Goal: Task Accomplishment & Management: Complete application form

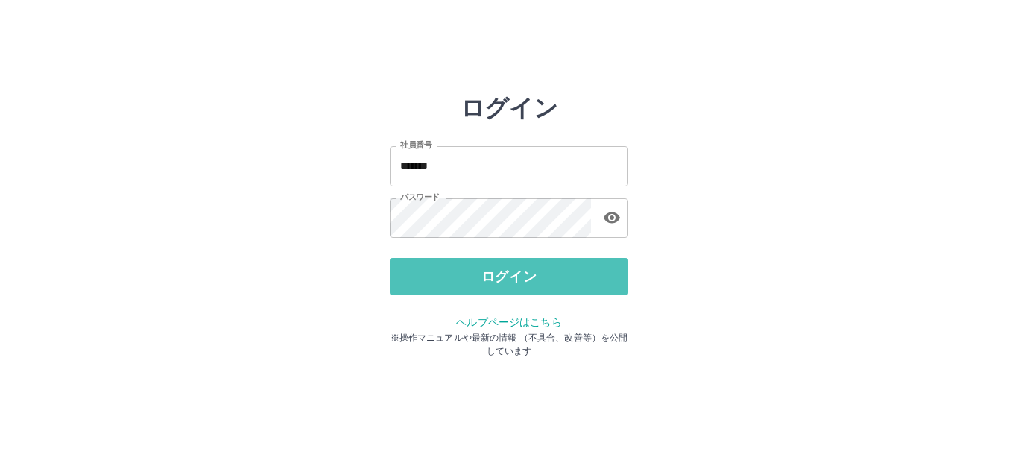
click at [442, 269] on button "ログイン" at bounding box center [509, 276] width 238 height 37
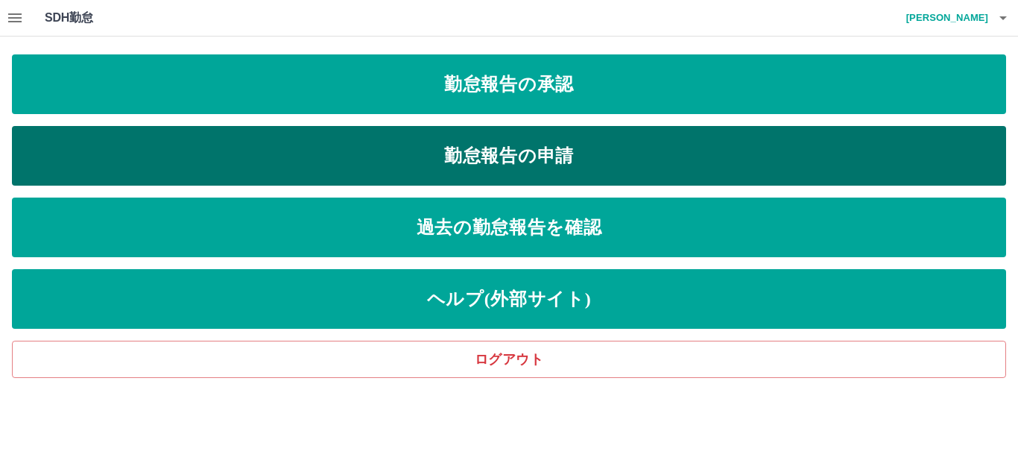
click at [548, 162] on link "勤怠報告の申請" at bounding box center [509, 156] width 994 height 60
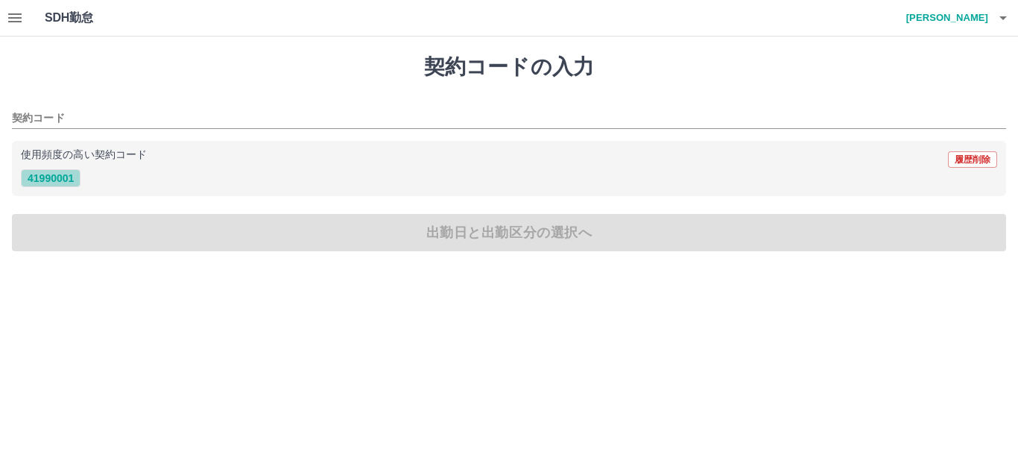
click at [62, 180] on button "41990001" at bounding box center [51, 178] width 60 height 18
type input "********"
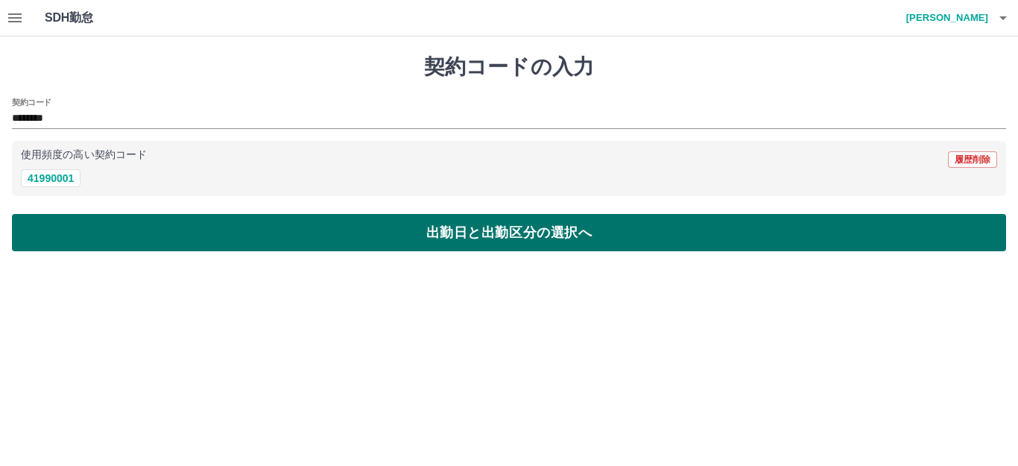
click at [266, 226] on button "出勤日と出勤区分の選択へ" at bounding box center [509, 232] width 994 height 37
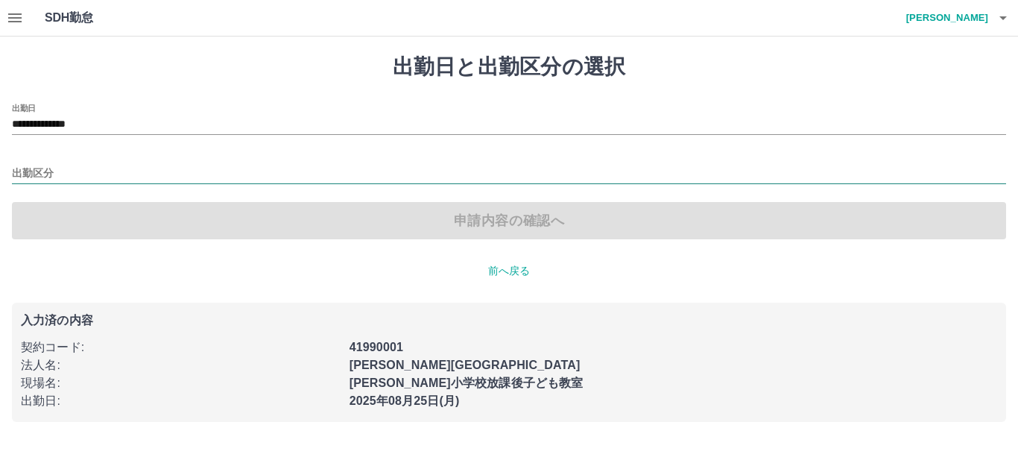
click at [101, 175] on input "出勤区分" at bounding box center [509, 174] width 994 height 19
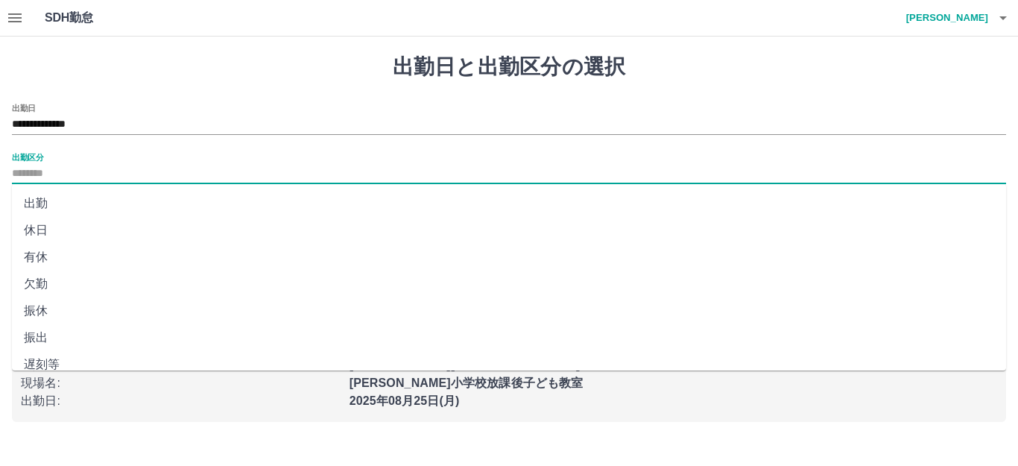
click at [51, 206] on li "出勤" at bounding box center [509, 203] width 994 height 27
type input "**"
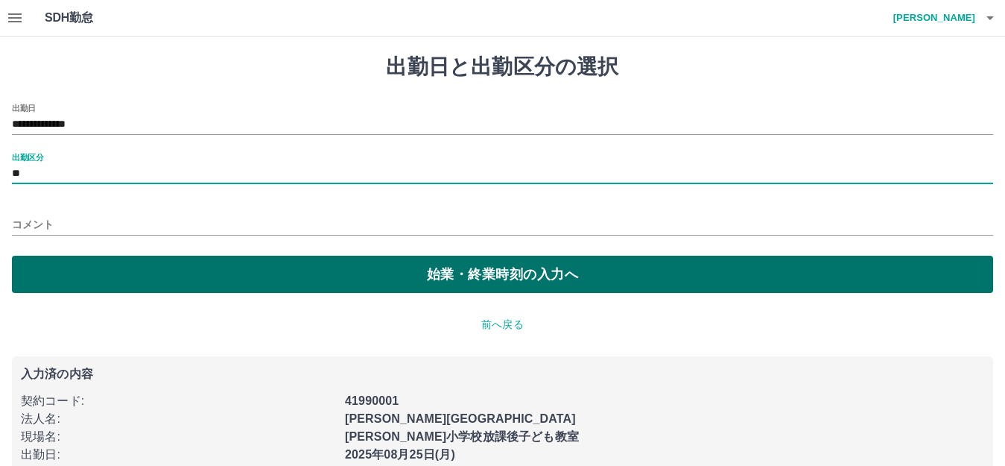
click at [253, 267] on button "始業・終業時刻の入力へ" at bounding box center [502, 274] width 981 height 37
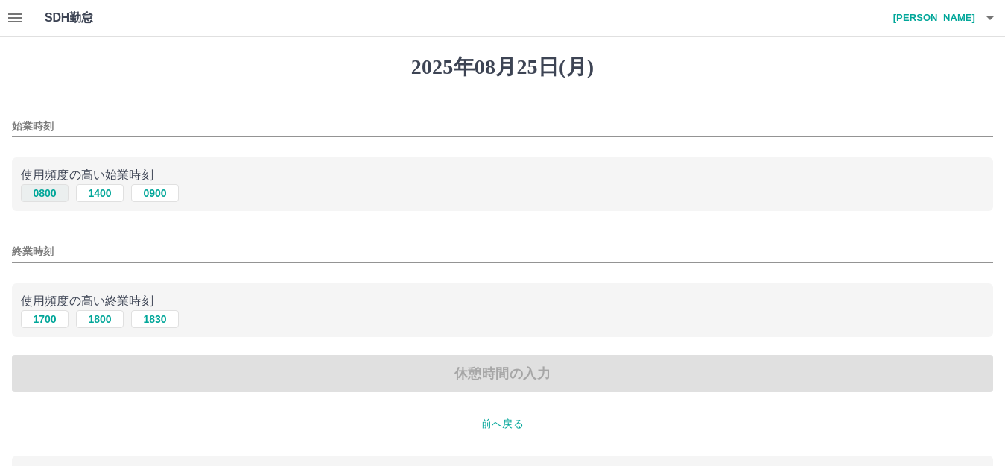
click at [49, 193] on button "0800" at bounding box center [45, 193] width 48 height 18
type input "****"
click at [51, 317] on button "1700" at bounding box center [45, 319] width 48 height 18
type input "****"
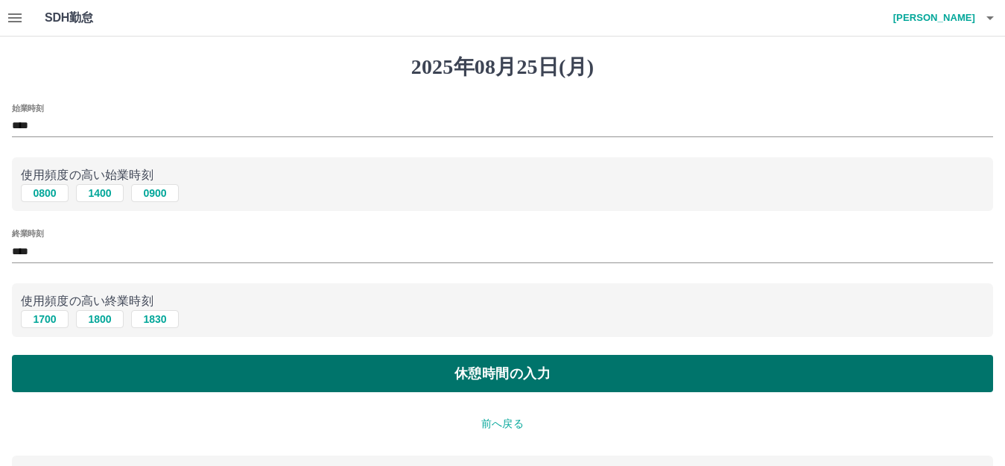
click at [439, 367] on button "休憩時間の入力" at bounding box center [502, 373] width 981 height 37
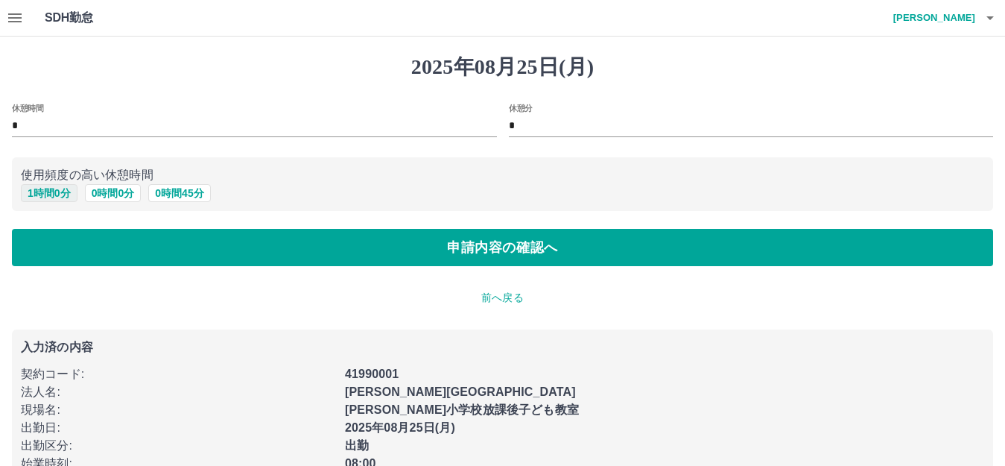
click at [57, 192] on button "1 時間 0 分" at bounding box center [49, 193] width 57 height 18
type input "*"
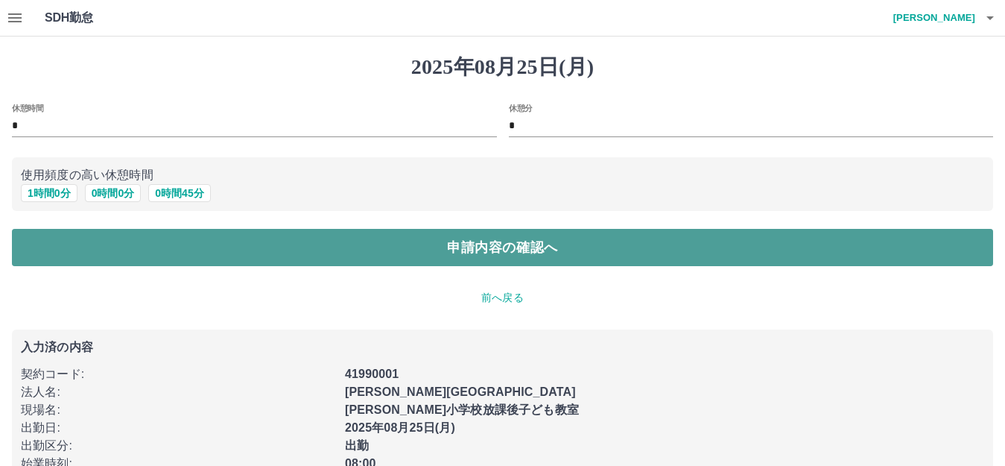
click at [433, 265] on button "申請内容の確認へ" at bounding box center [502, 247] width 981 height 37
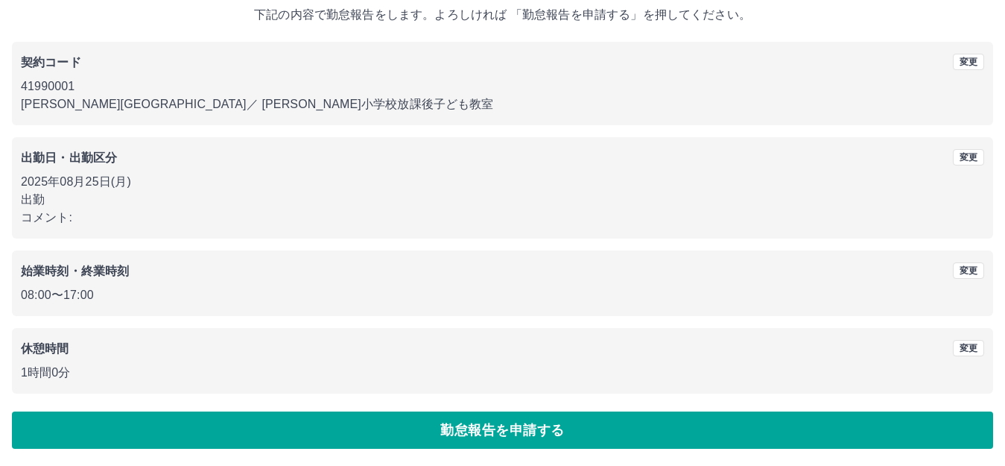
scroll to position [92, 0]
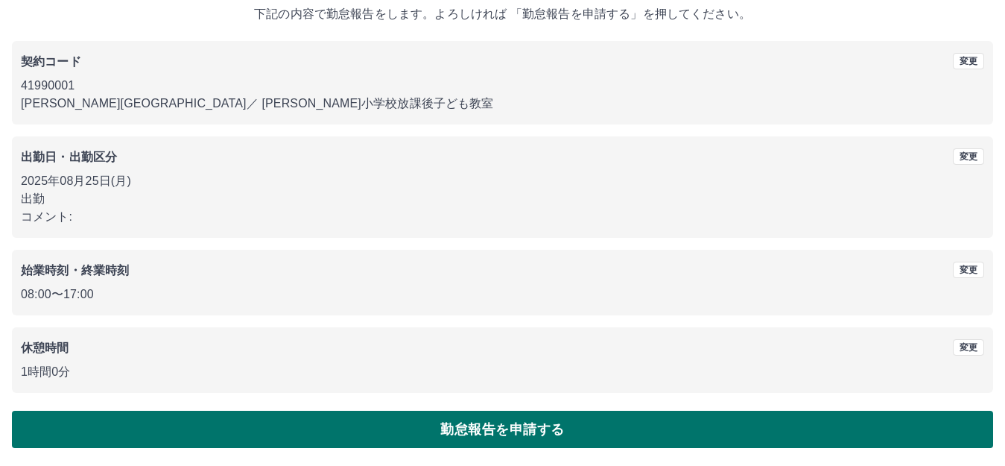
click at [448, 416] on button "勤怠報告を申請する" at bounding box center [502, 428] width 981 height 37
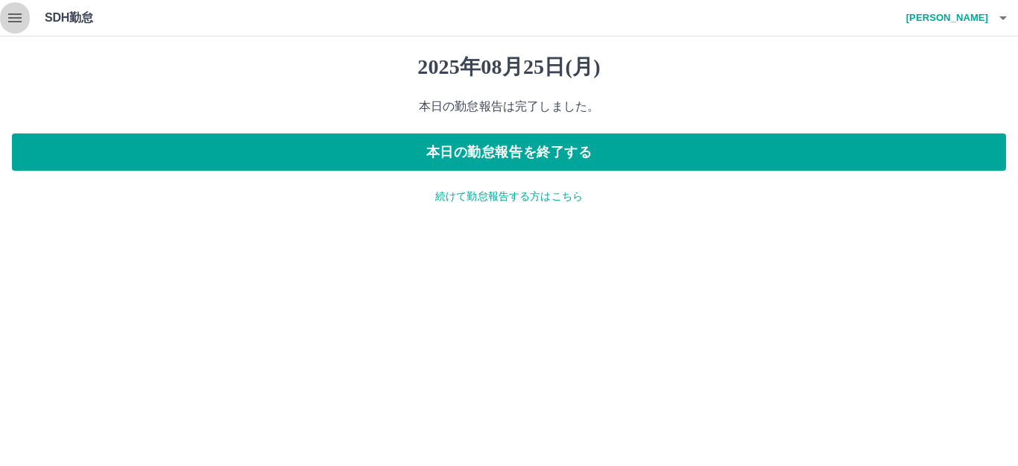
click at [13, 14] on icon "button" at bounding box center [14, 17] width 13 height 9
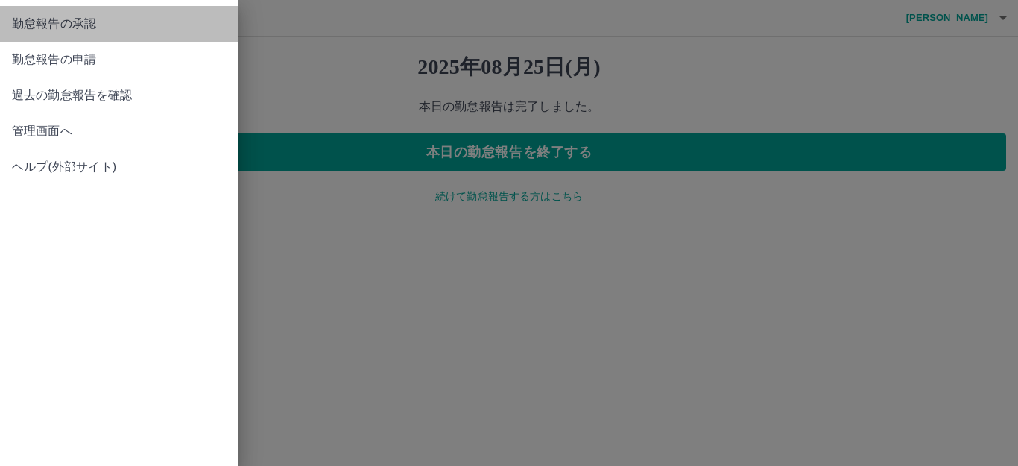
click at [65, 21] on span "勤怠報告の承認" at bounding box center [119, 24] width 215 height 18
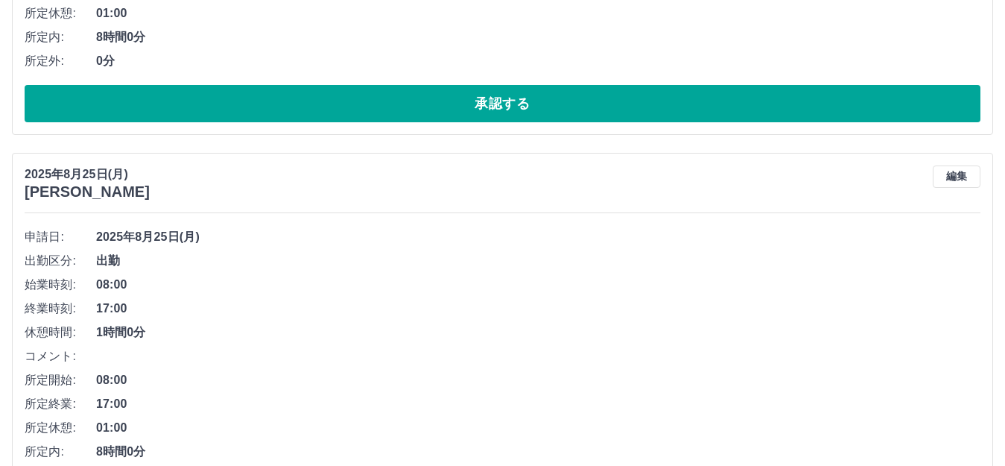
scroll to position [1639, 0]
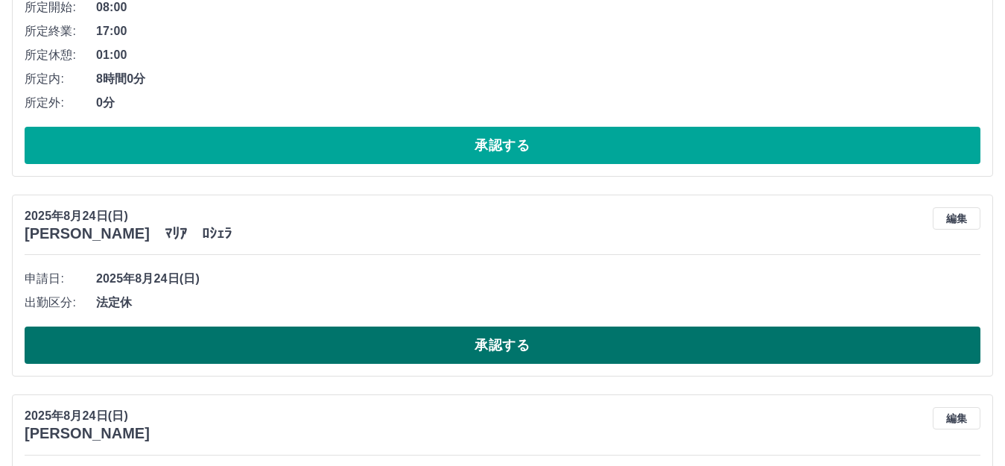
click at [418, 343] on button "承認する" at bounding box center [503, 344] width 956 height 37
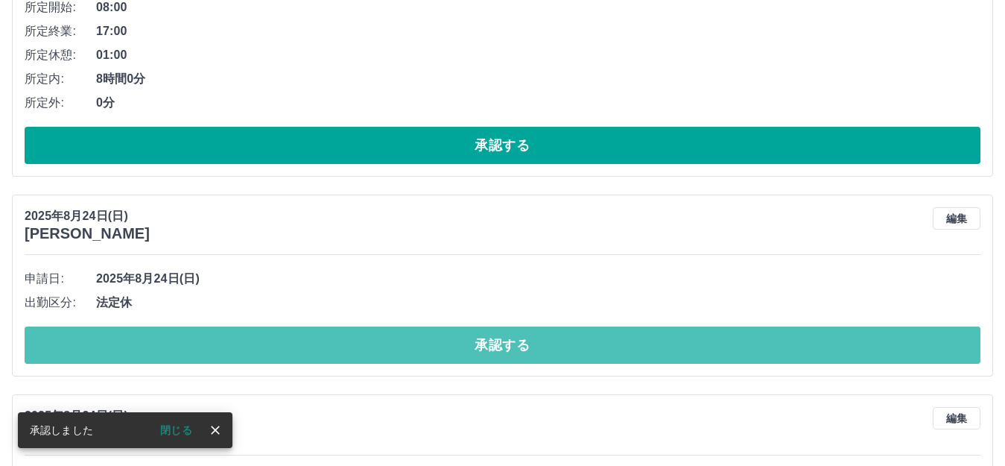
click at [418, 343] on button "承認する" at bounding box center [503, 344] width 956 height 37
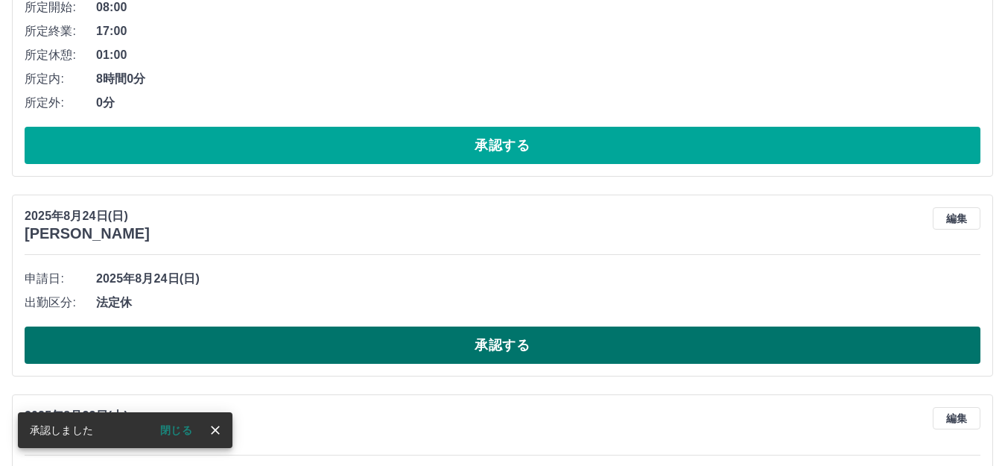
click at [501, 338] on button "承認する" at bounding box center [503, 344] width 956 height 37
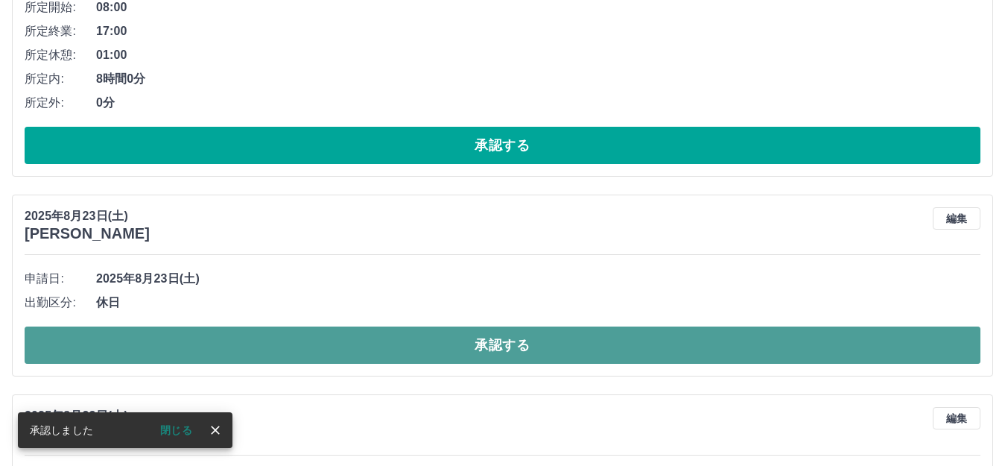
click at [472, 345] on button "承認する" at bounding box center [503, 344] width 956 height 37
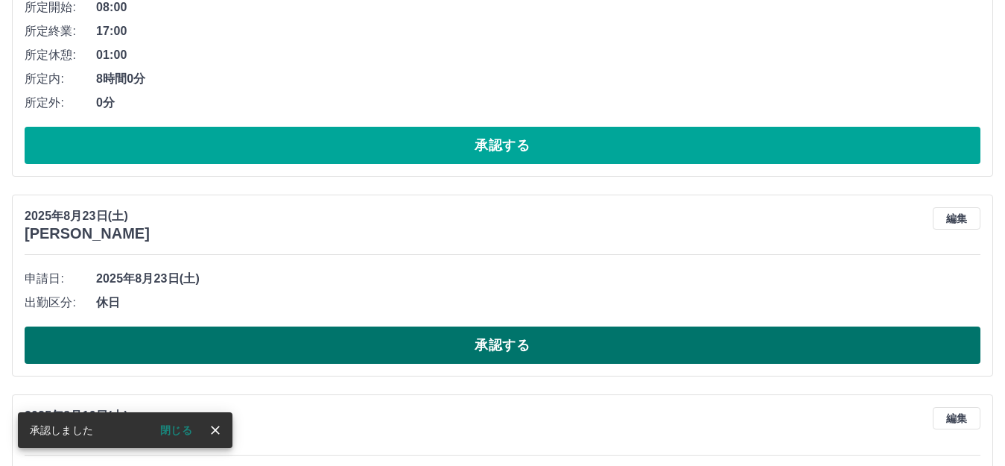
click at [478, 335] on button "承認する" at bounding box center [503, 344] width 956 height 37
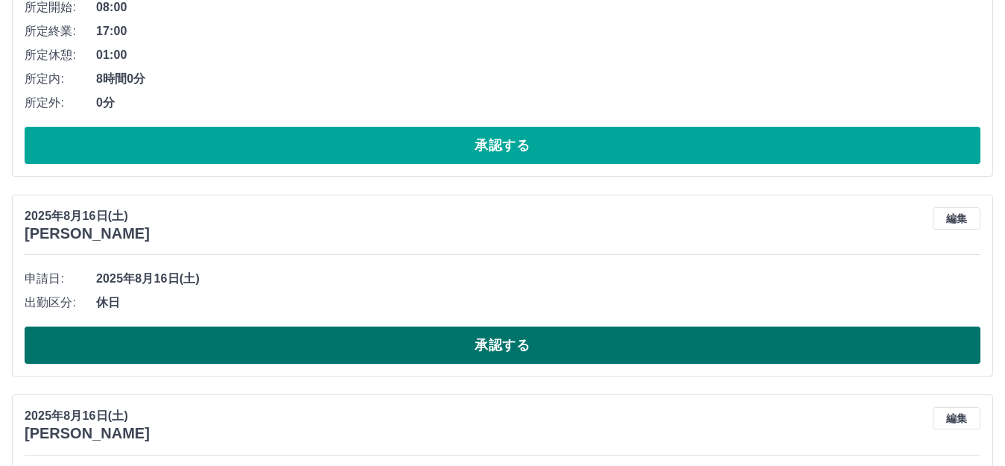
click at [543, 346] on button "承認する" at bounding box center [503, 344] width 956 height 37
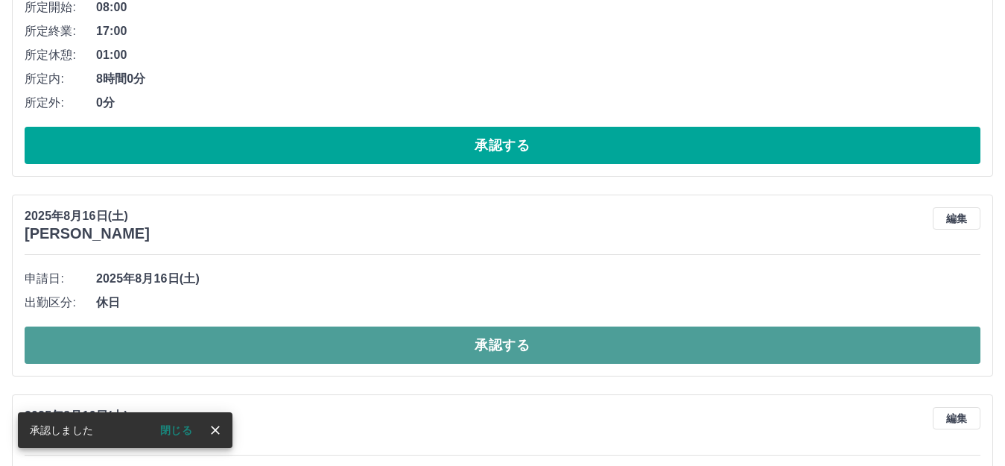
click at [504, 345] on button "承認する" at bounding box center [503, 344] width 956 height 37
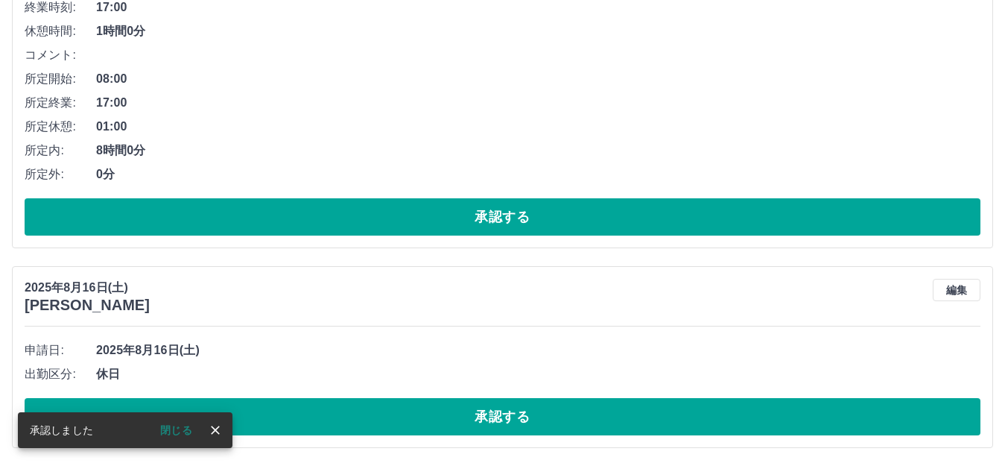
scroll to position [1569, 0]
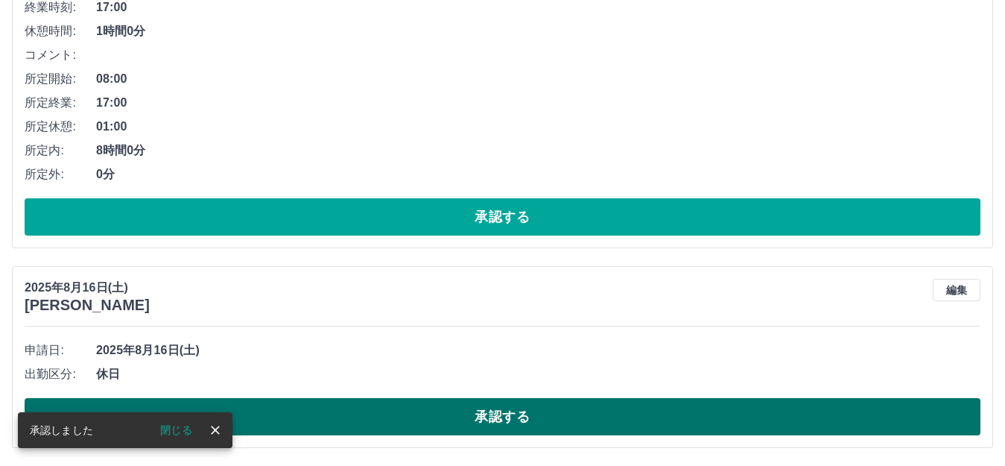
click at [495, 412] on button "承認する" at bounding box center [503, 416] width 956 height 37
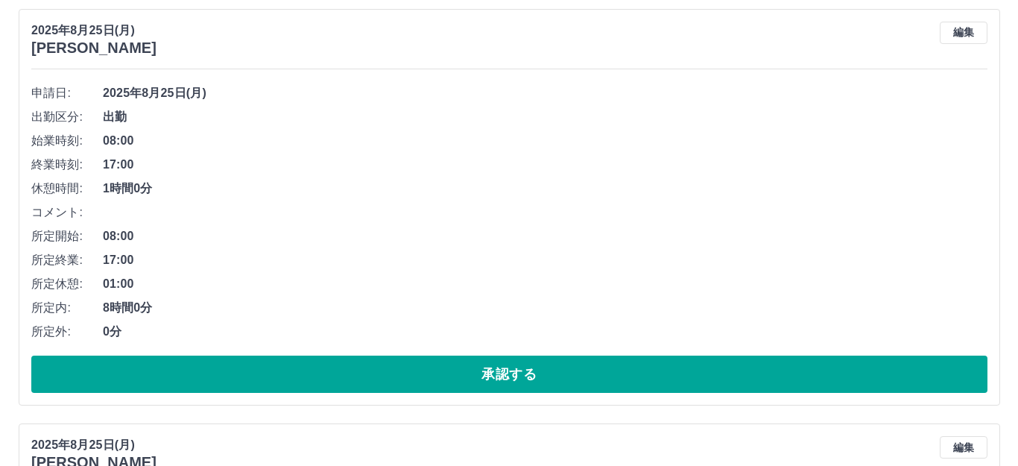
scroll to position [0, 0]
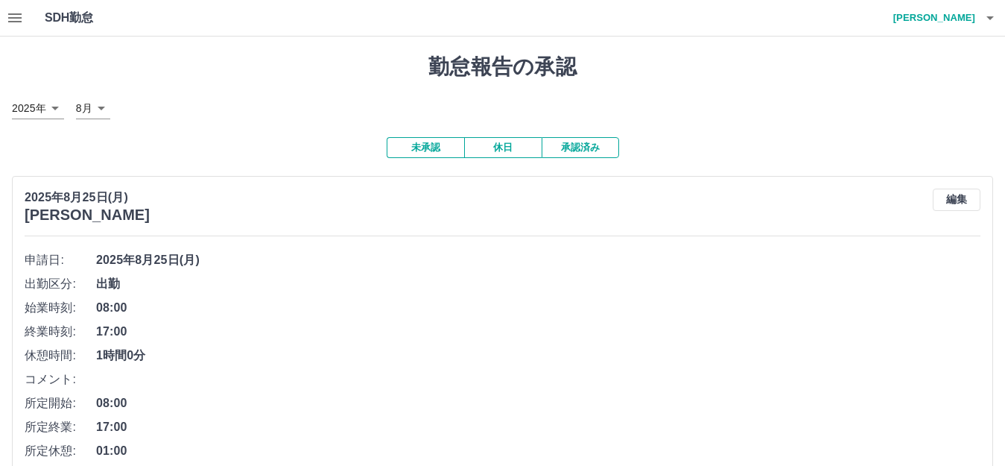
click at [958, 20] on h4 "[PERSON_NAME]" at bounding box center [930, 18] width 89 height 36
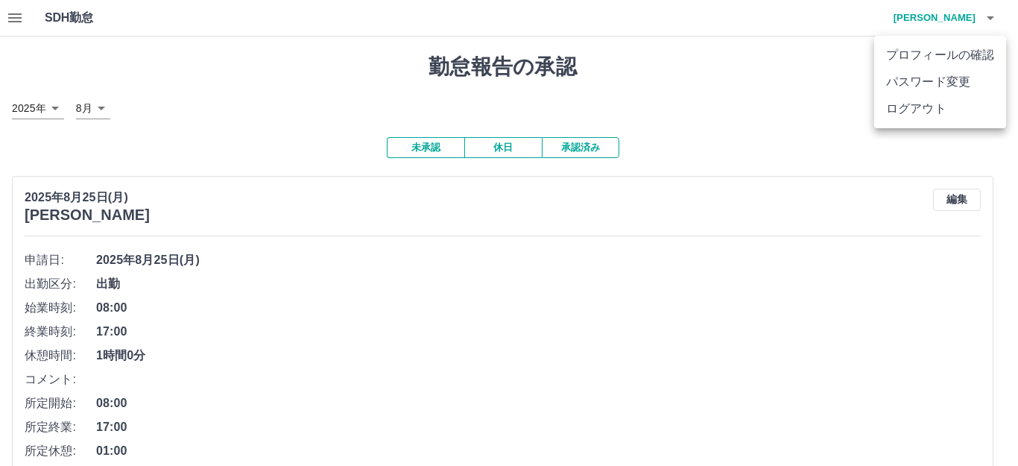
click at [940, 104] on li "ログアウト" at bounding box center [940, 108] width 132 height 27
